Goal: Task Accomplishment & Management: Use online tool/utility

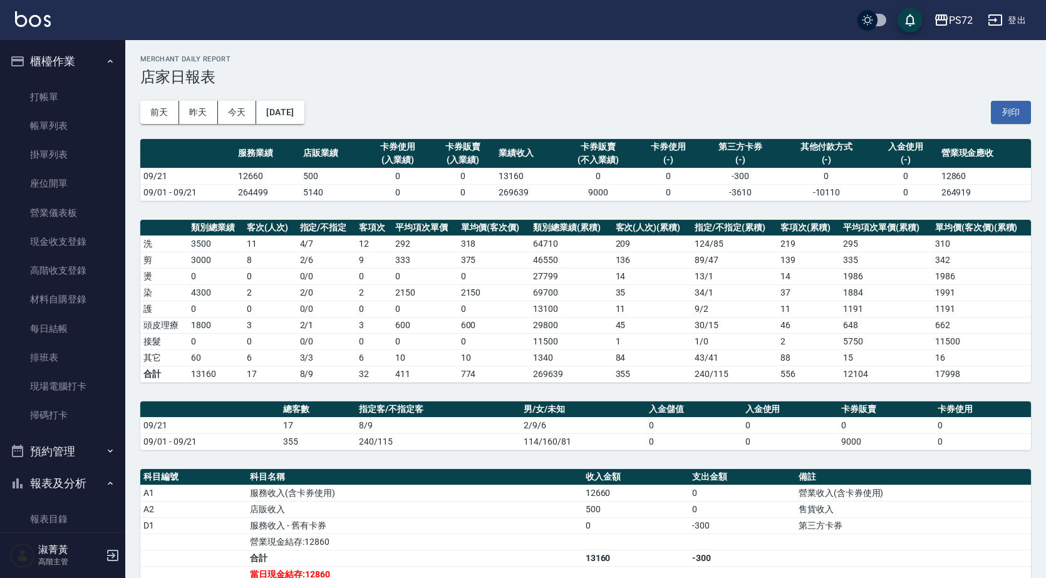
click at [76, 75] on button "櫃檯作業" at bounding box center [62, 61] width 115 height 33
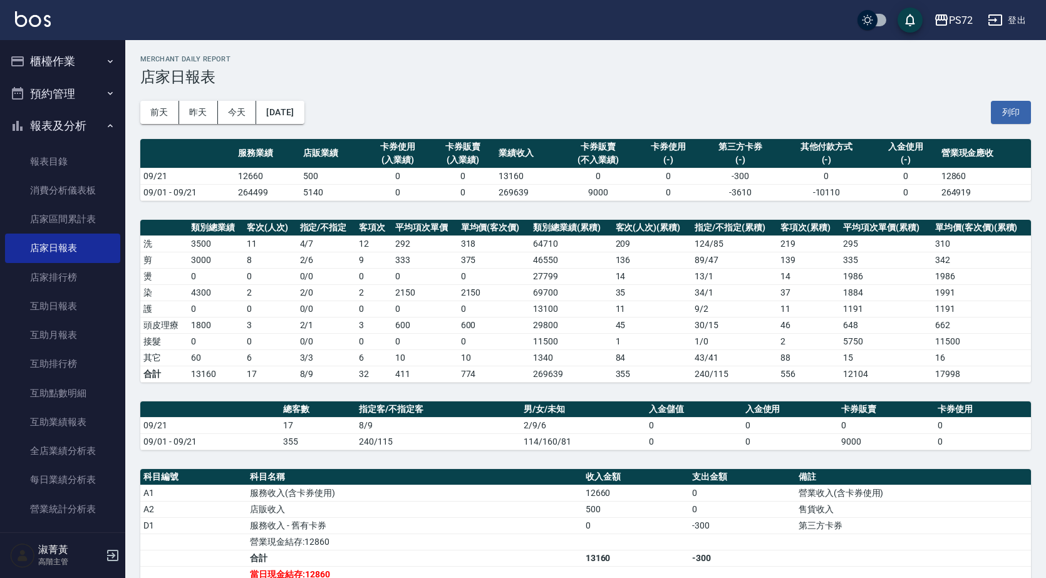
click at [73, 101] on button "預約管理" at bounding box center [62, 94] width 115 height 33
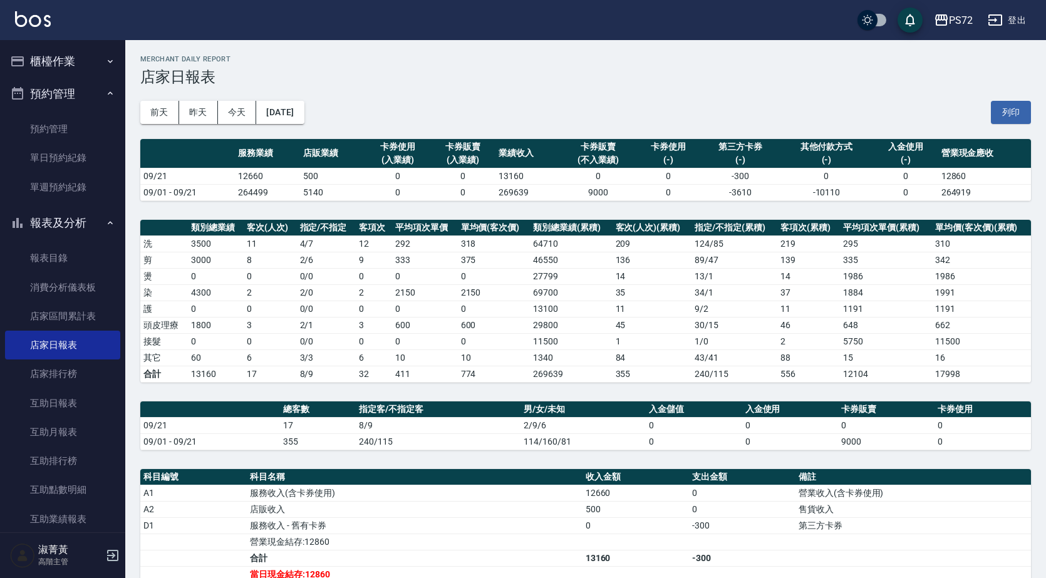
click at [91, 51] on button "櫃檯作業" at bounding box center [62, 61] width 115 height 33
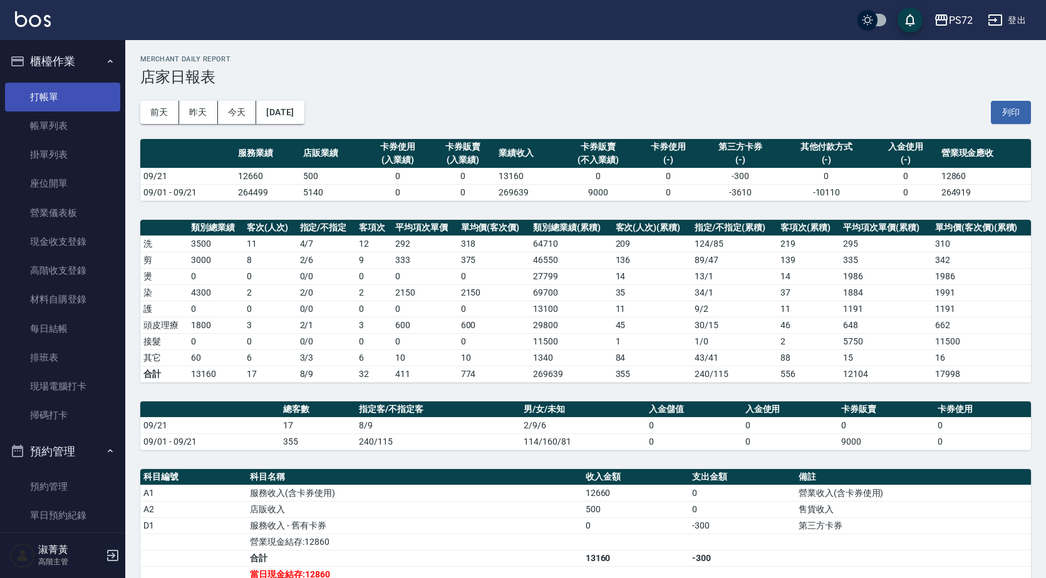
click at [85, 96] on link "打帳單" at bounding box center [62, 97] width 115 height 29
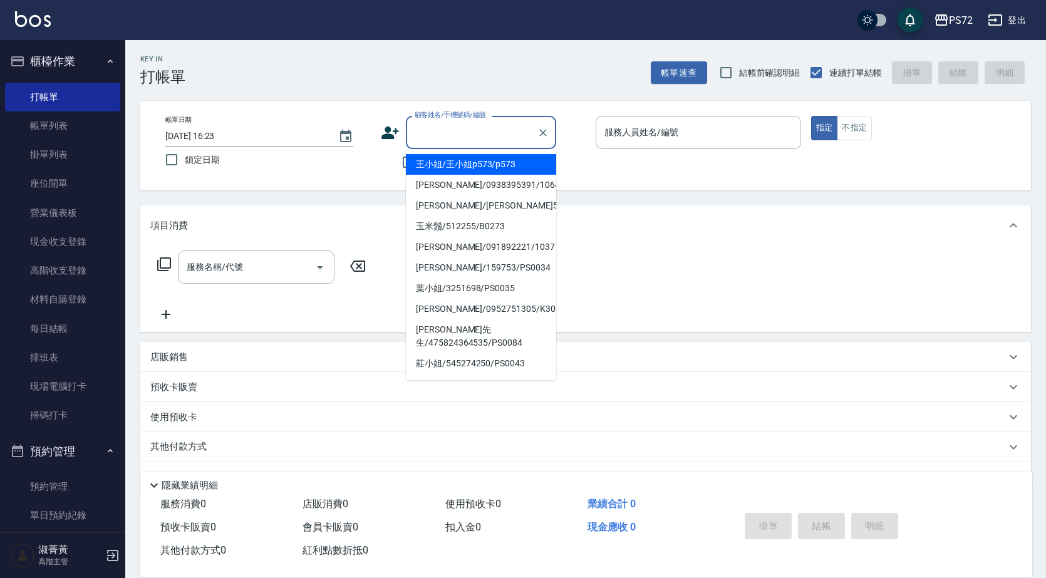
click at [473, 133] on input "顧客姓名/手機號碼/編號" at bounding box center [471, 132] width 120 height 22
click at [494, 167] on li "王小姐/王小姐p573/p573" at bounding box center [481, 164] width 150 height 21
type input "王小姐/王小姐p573/p573"
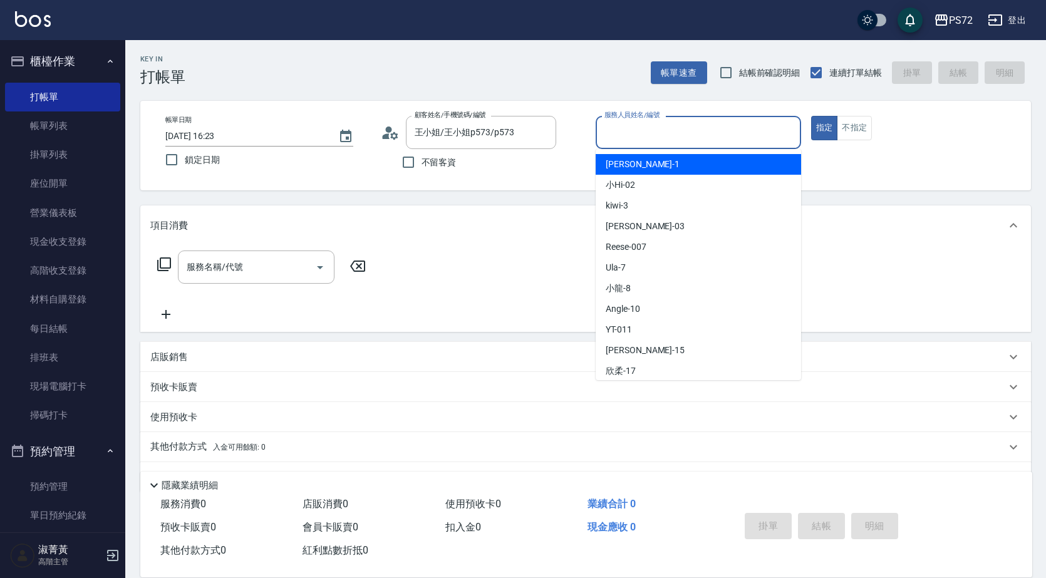
click at [718, 138] on input "服務人員姓名/編號" at bounding box center [698, 132] width 194 height 22
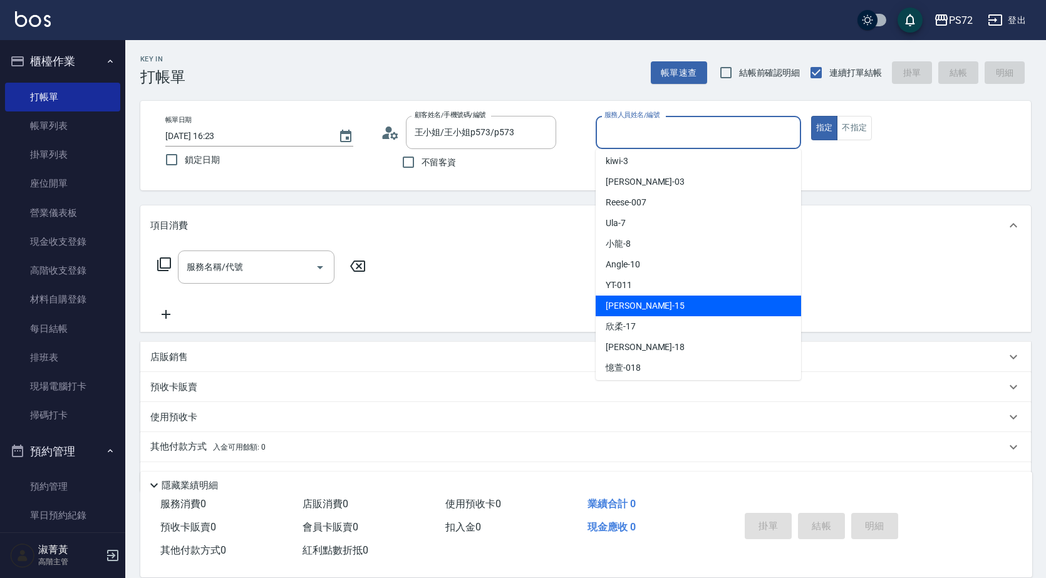
scroll to position [68, 0]
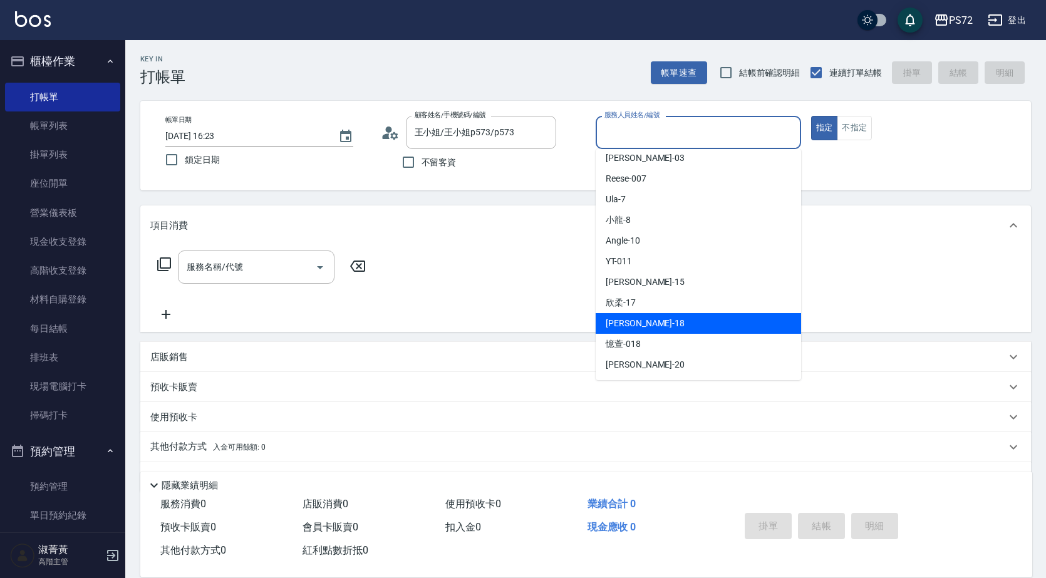
click at [636, 327] on div "[PERSON_NAME] -18" at bounding box center [698, 323] width 205 height 21
type input "[PERSON_NAME]-18"
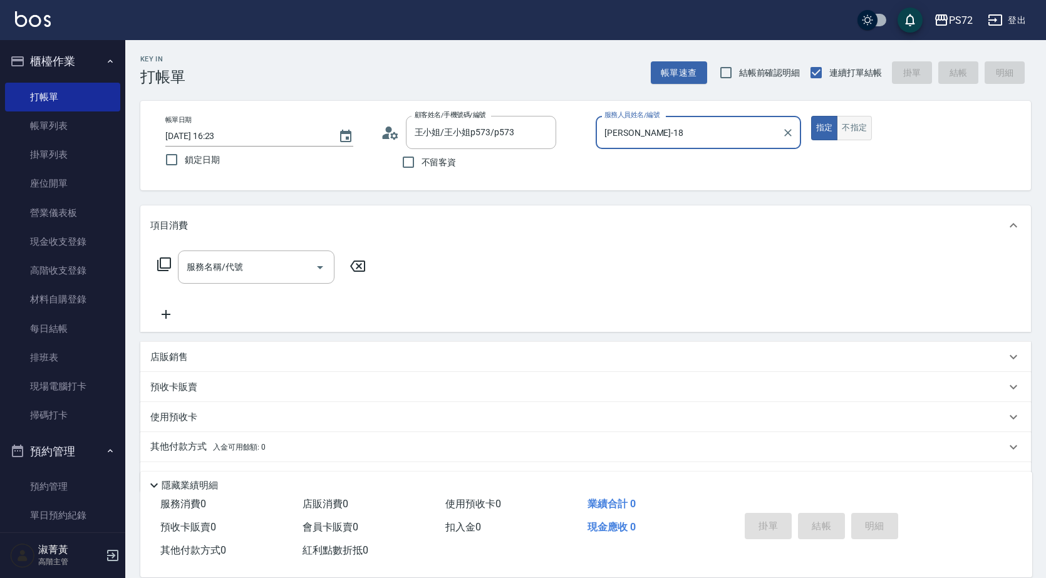
click at [857, 130] on button "不指定" at bounding box center [854, 128] width 35 height 24
click at [274, 270] on input "服務名稱/代號" at bounding box center [246, 267] width 126 height 22
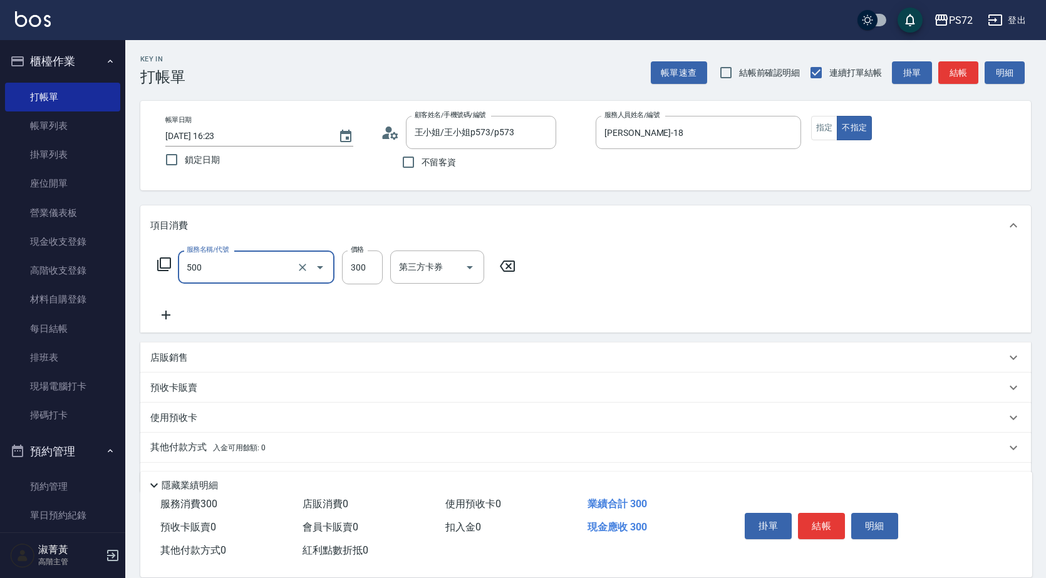
type input "洗髮(A級)(500)"
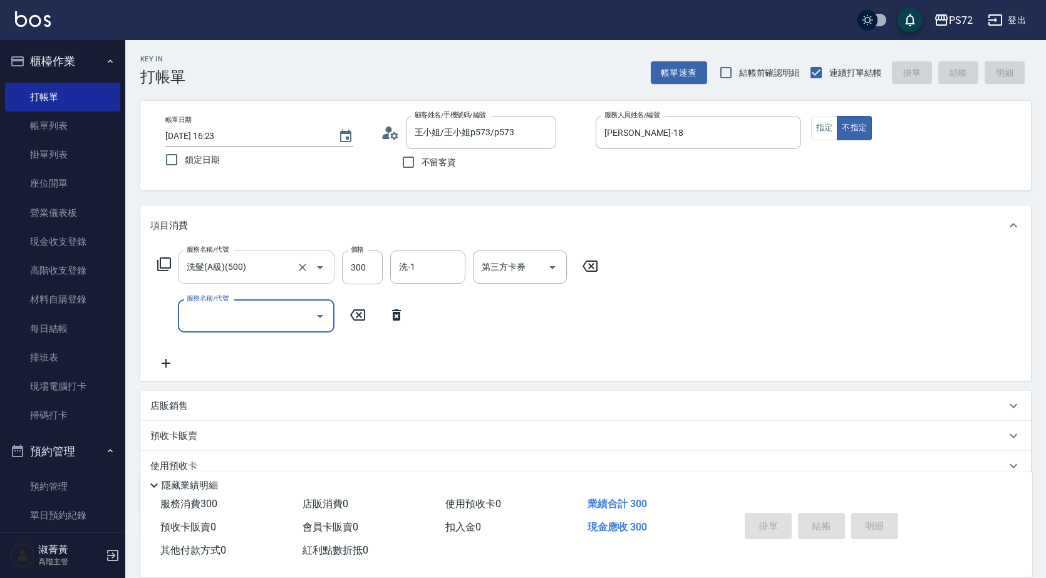
type input "[DATE] 16:24"
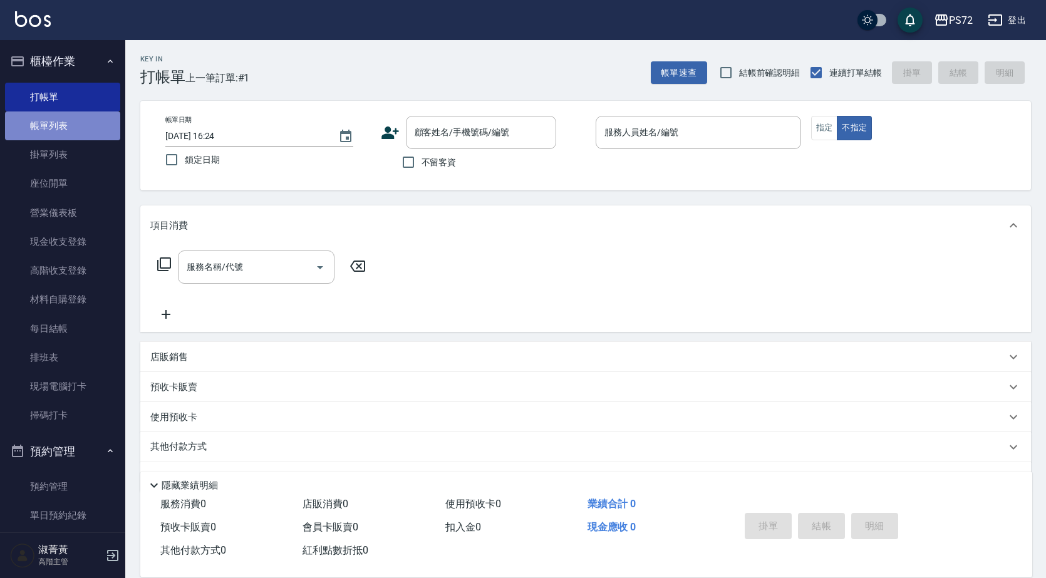
click at [74, 118] on link "帳單列表" at bounding box center [62, 125] width 115 height 29
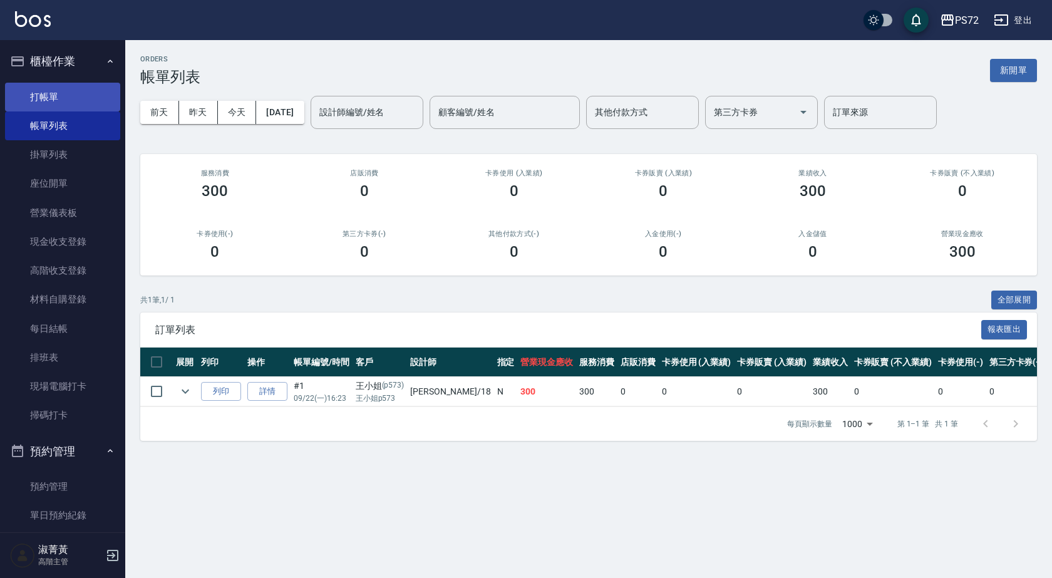
click at [80, 94] on link "打帳單" at bounding box center [62, 97] width 115 height 29
